Goal: Task Accomplishment & Management: Use online tool/utility

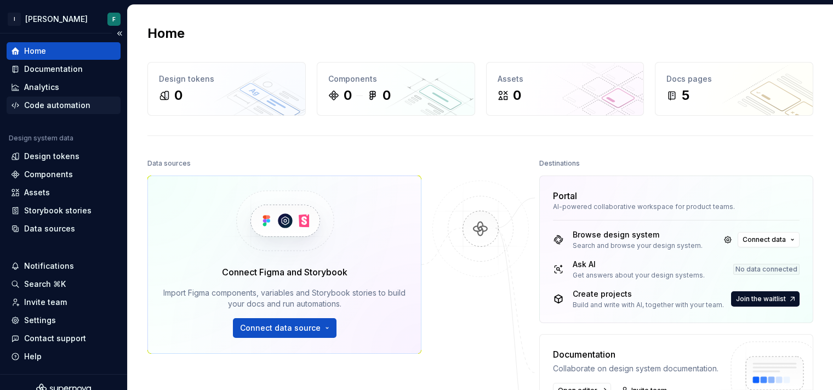
click at [48, 106] on div "Code automation" at bounding box center [57, 105] width 66 height 11
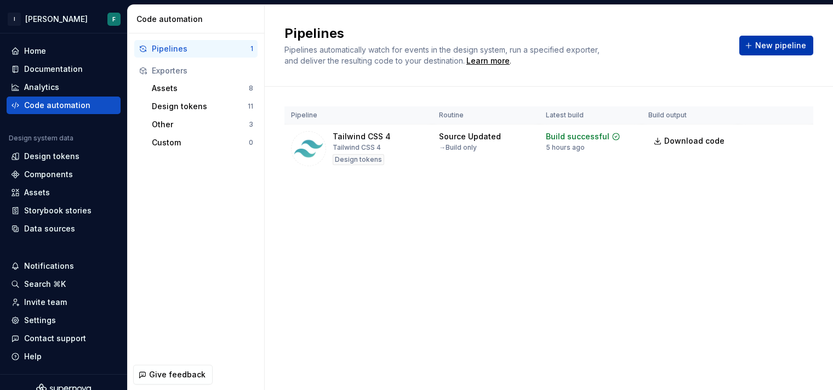
click at [788, 45] on span "New pipeline" at bounding box center [780, 45] width 51 height 11
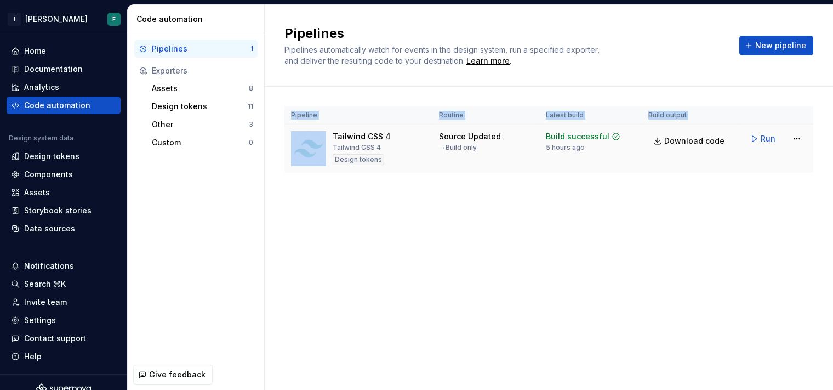
drag, startPoint x: 322, startPoint y: 136, endPoint x: 684, endPoint y: 170, distance: 363.9
click at [684, 170] on tr "Tailwind CSS 4 Tailwind CSS 4 Design tokens Source Updated → Build only Build s…" at bounding box center [548, 148] width 529 height 49
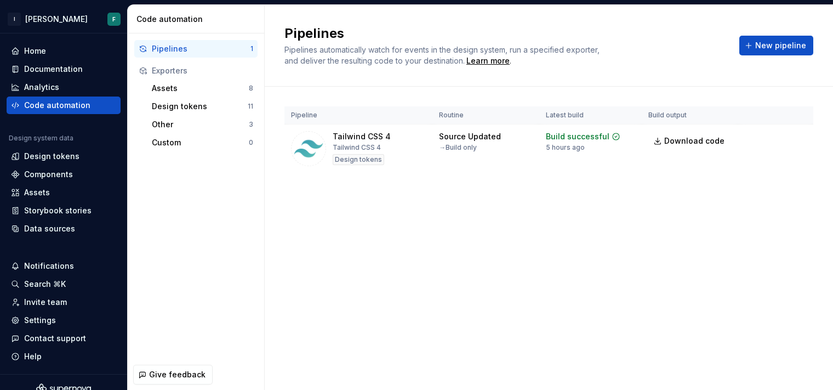
click at [442, 174] on div "Pipeline Routine Latest build Build output Tailwind CSS 4 Tailwind CSS 4 Design…" at bounding box center [548, 151] width 529 height 128
click at [769, 53] on button "New pipeline" at bounding box center [776, 46] width 74 height 20
click at [779, 47] on span "New pipeline" at bounding box center [780, 45] width 51 height 11
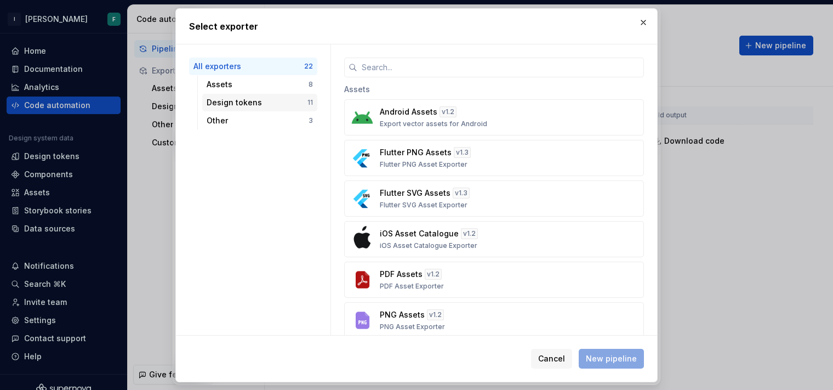
click at [229, 105] on div "Design tokens" at bounding box center [257, 102] width 101 height 11
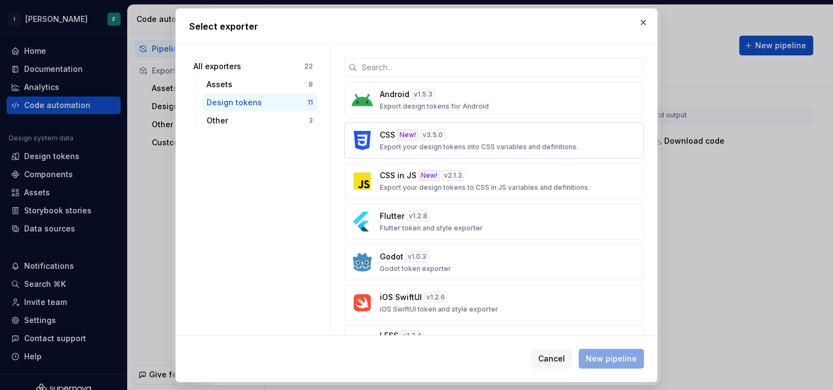
click at [449, 150] on p "Export your design tokens into CSS variables and definitions." at bounding box center [479, 146] width 198 height 9
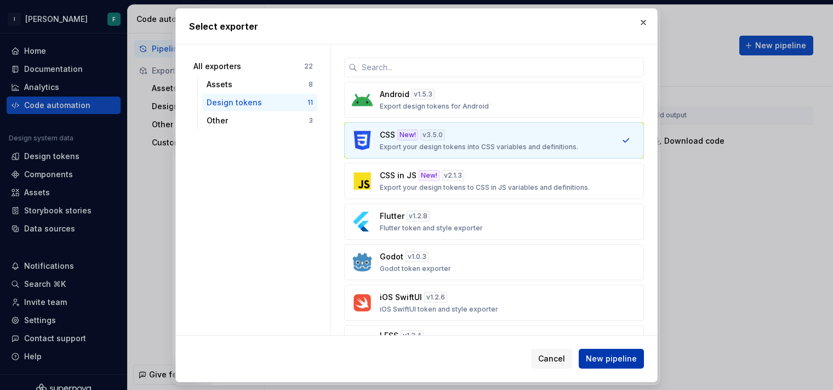
click at [621, 363] on button "New pipeline" at bounding box center [611, 359] width 65 height 20
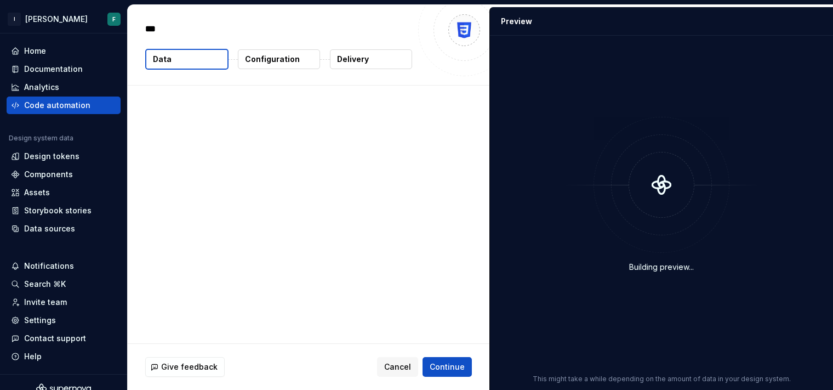
type textarea "*"
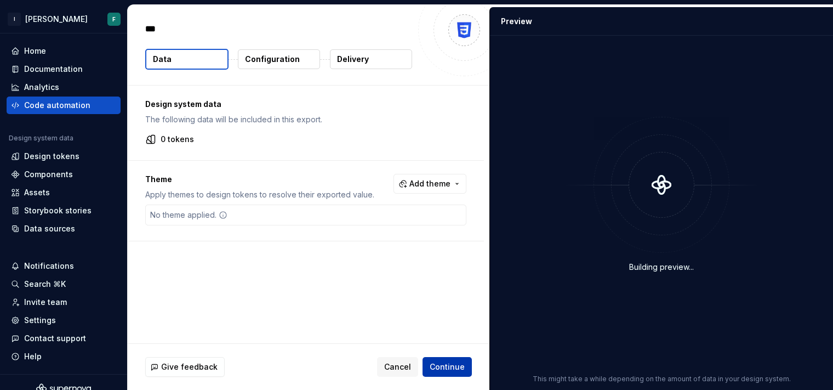
click at [446, 365] on span "Continue" at bounding box center [447, 366] width 35 height 11
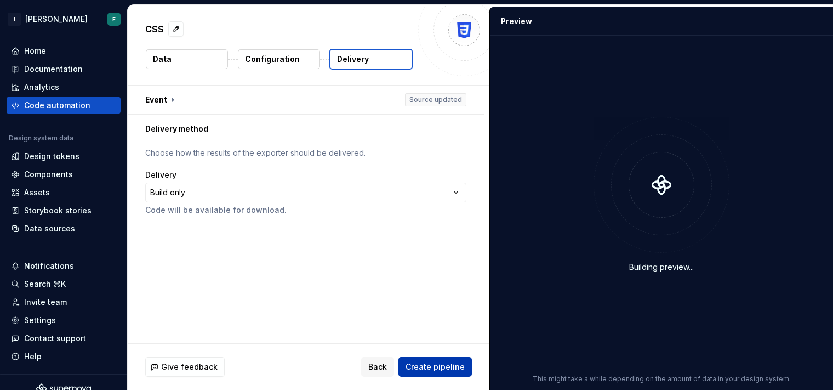
click at [446, 365] on span "Create pipeline" at bounding box center [435, 366] width 59 height 11
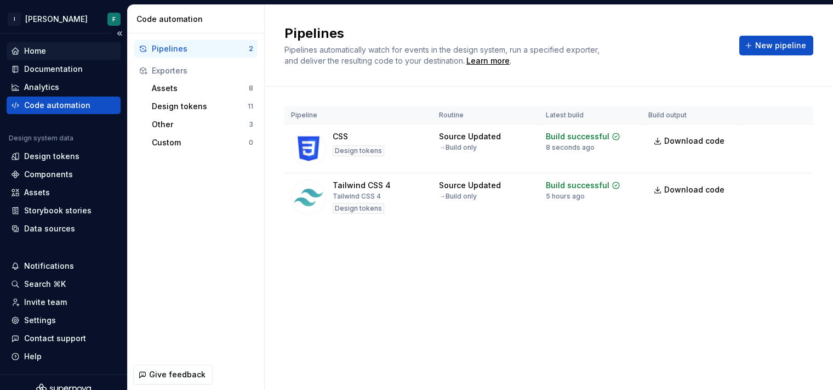
click at [31, 48] on div "Home" at bounding box center [35, 50] width 22 height 11
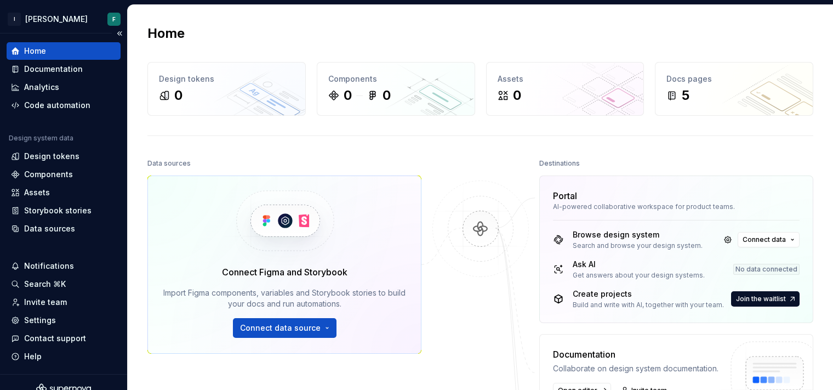
click at [42, 50] on div "Home" at bounding box center [35, 50] width 22 height 11
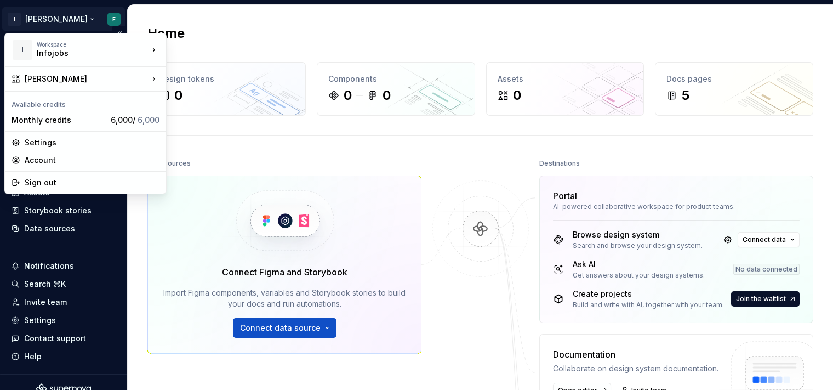
click at [28, 19] on html "I [PERSON_NAME] F Home Documentation Analytics Code automation Design system da…" at bounding box center [416, 195] width 833 height 390
click at [55, 179] on div "Sign out" at bounding box center [92, 182] width 135 height 11
